Goal: Task Accomplishment & Management: Manage account settings

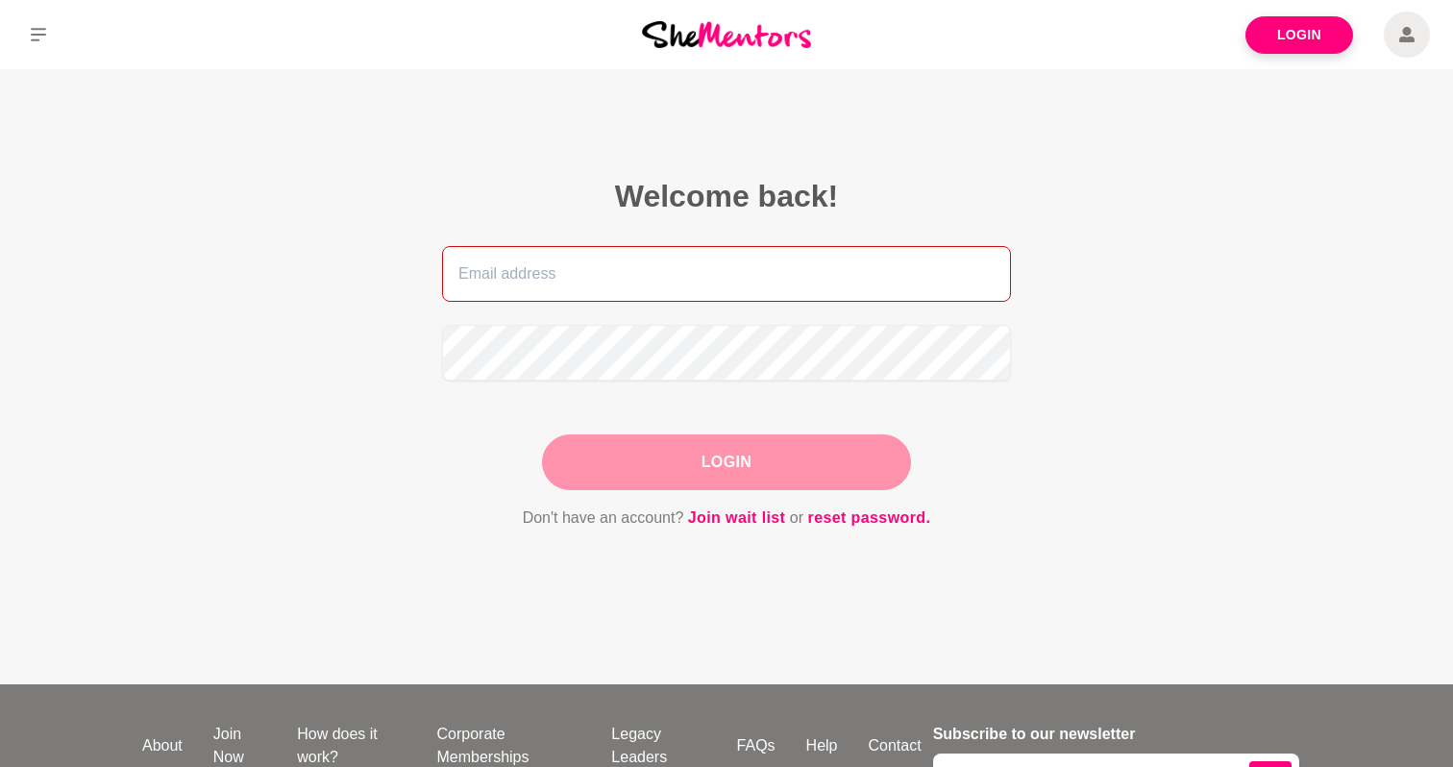
click at [565, 285] on input "email" at bounding box center [726, 274] width 569 height 56
type input "[PERSON_NAME][EMAIL_ADDRESS][DOMAIN_NAME]"
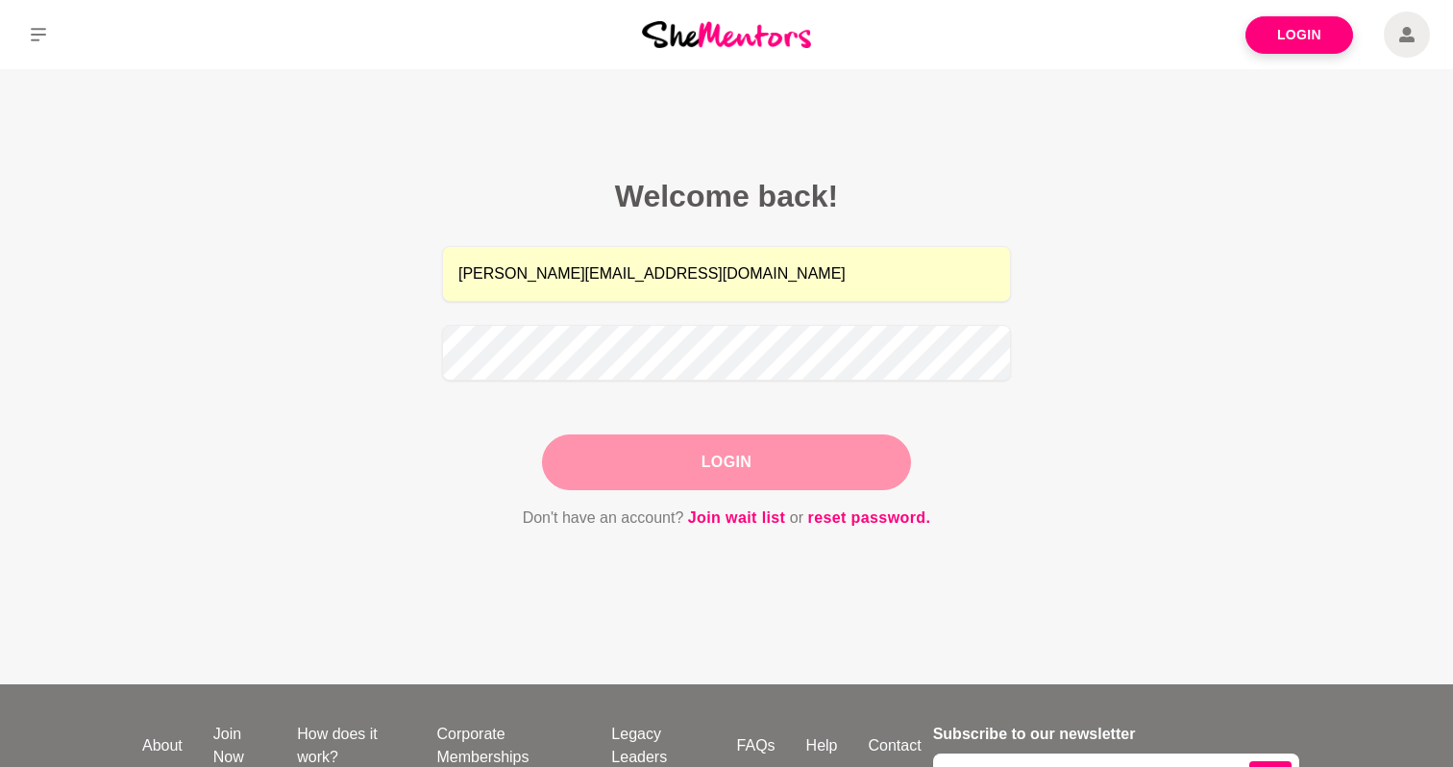
click at [716, 468] on button "Login" at bounding box center [726, 462] width 369 height 56
